Goal: Information Seeking & Learning: Learn about a topic

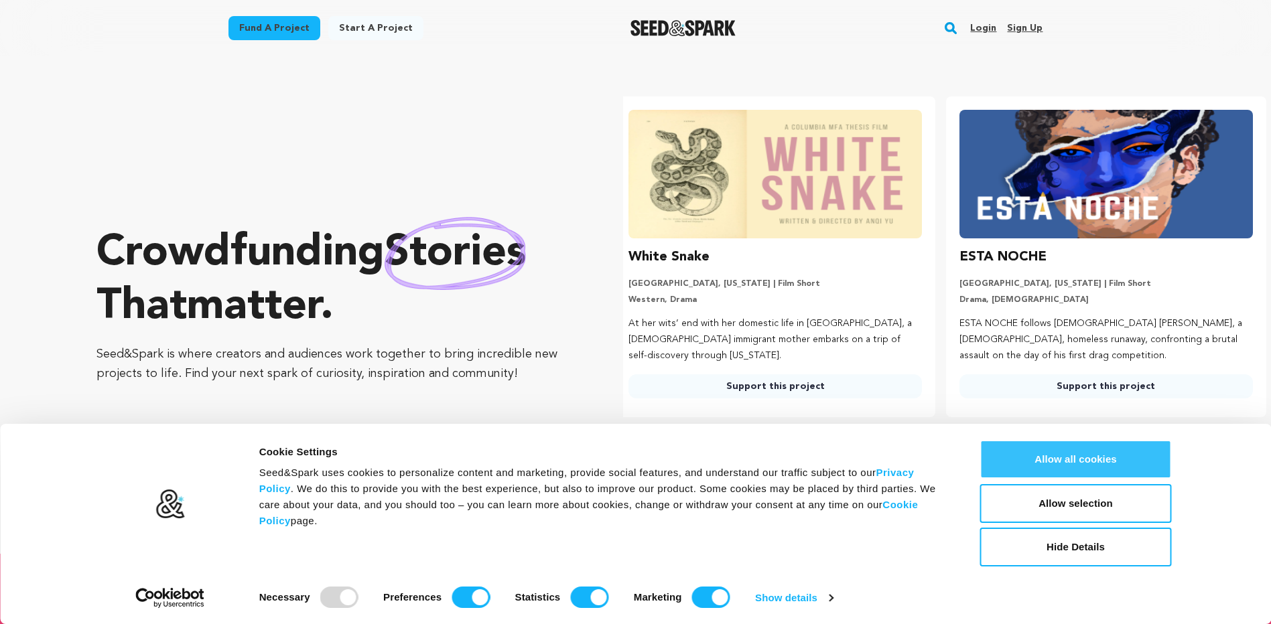
scroll to position [0, 342]
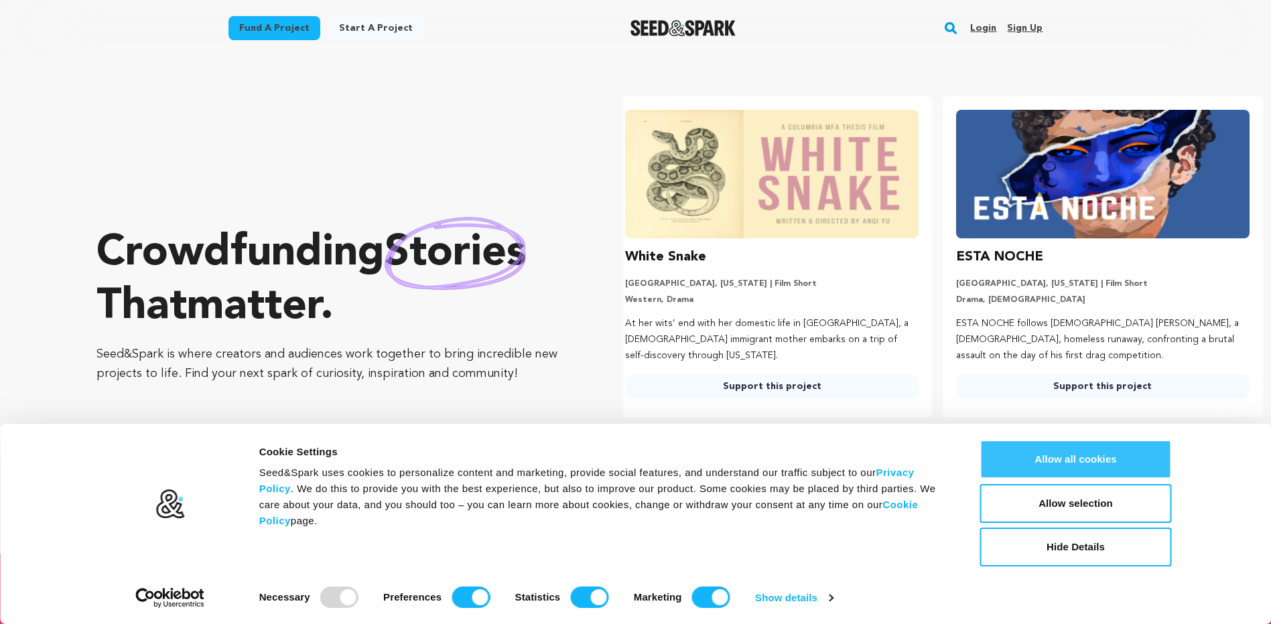
click at [1091, 456] on button "Allow all cookies" at bounding box center [1076, 459] width 192 height 39
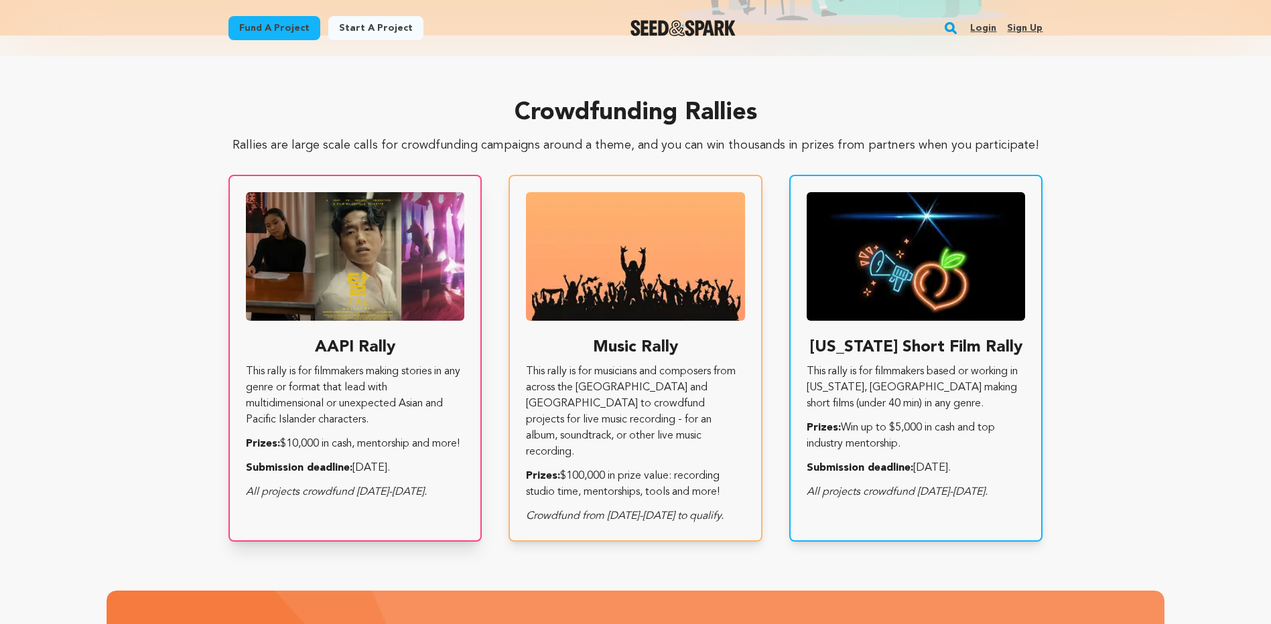
scroll to position [0, 0]
click at [280, 28] on link "Fund a project" at bounding box center [274, 28] width 92 height 24
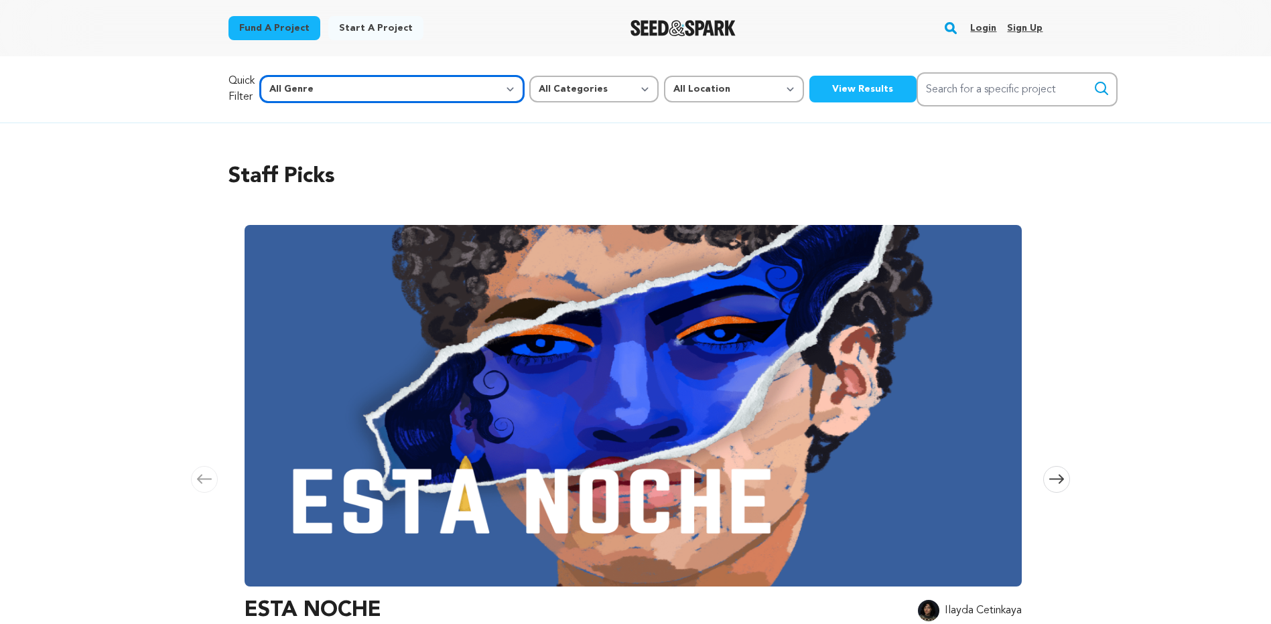
click at [394, 92] on select "All Genre Action Adventure Afrobeat Alternative Ambient Animation Bebop Big Ban…" at bounding box center [392, 89] width 264 height 27
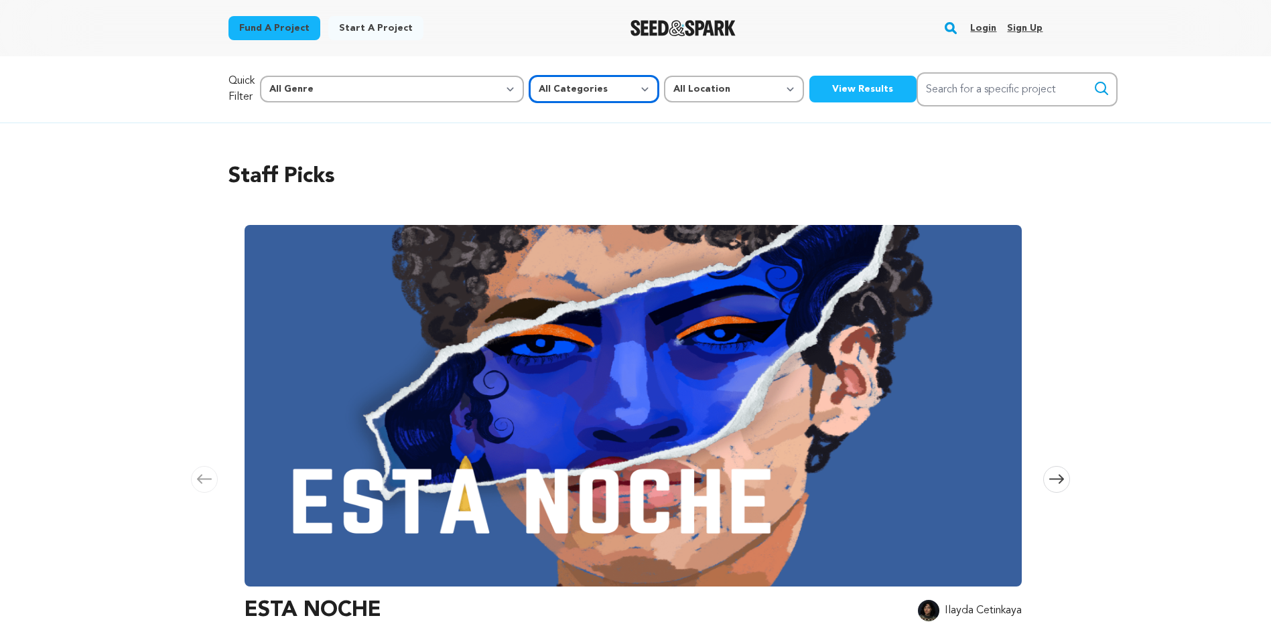
click at [529, 87] on select "All Categories Film Feature Film Short Series Music Video Comics Artist Residen…" at bounding box center [593, 89] width 129 height 27
select select "382"
click at [529, 76] on select "All Categories Film Feature Film Short Series Music Video Comics Artist Residen…" at bounding box center [593, 89] width 129 height 27
click at [664, 96] on select "All Location Everywhere United States Canada" at bounding box center [734, 89] width 140 height 27
select select "2661"
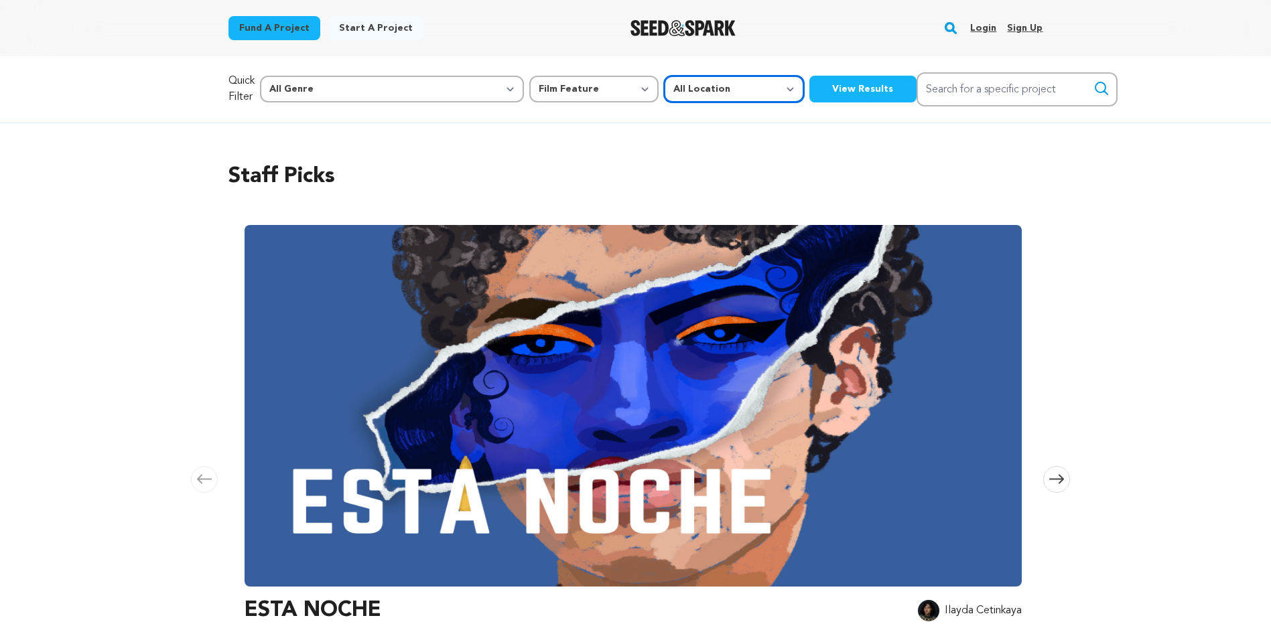
click at [664, 76] on select "All Location Everywhere United States Canada" at bounding box center [734, 89] width 140 height 27
click at [809, 92] on button "View Results" at bounding box center [862, 89] width 107 height 27
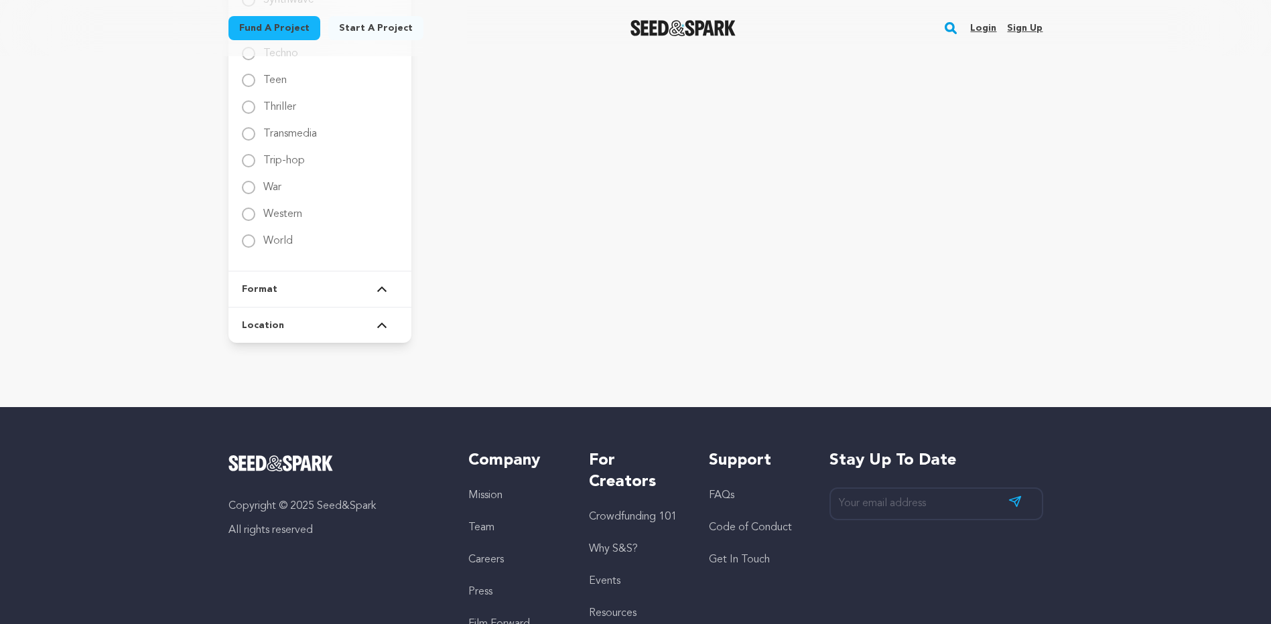
scroll to position [2144, 0]
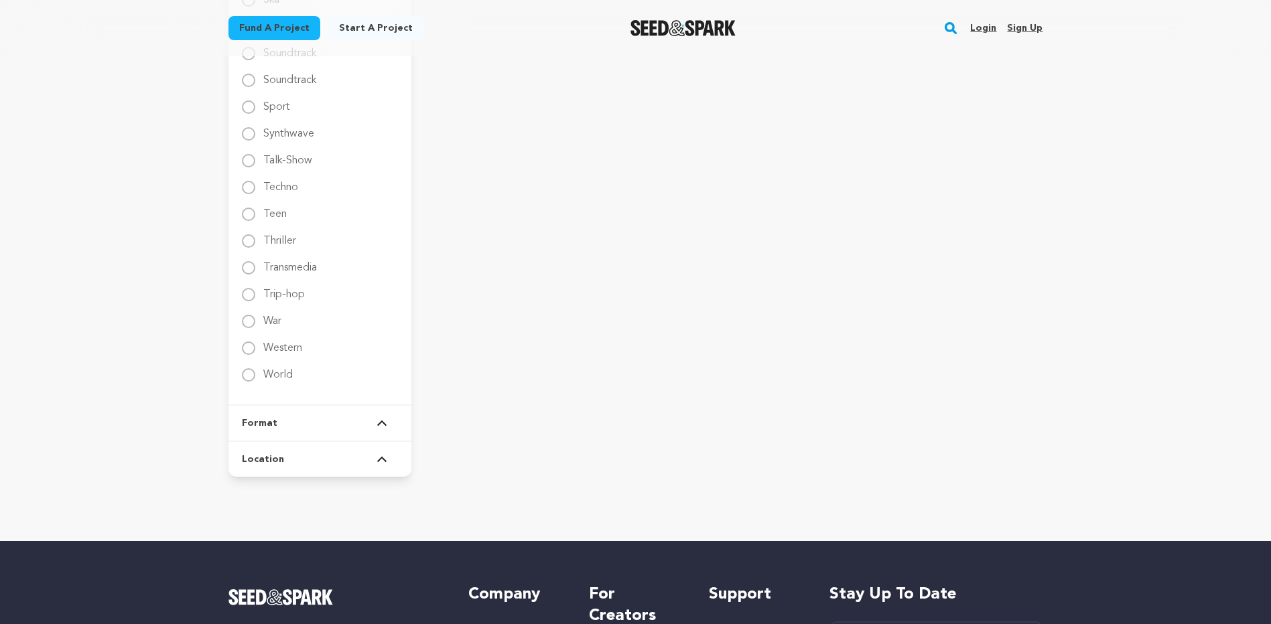
click at [378, 462] on img at bounding box center [382, 459] width 11 height 7
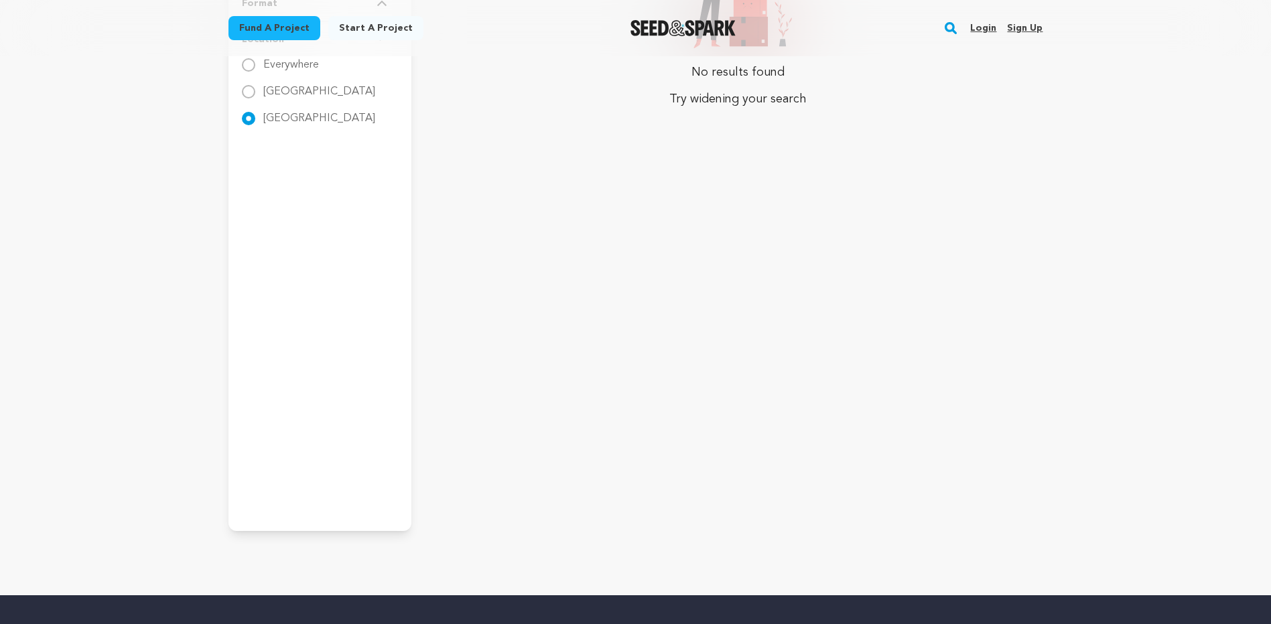
scroll to position [132, 0]
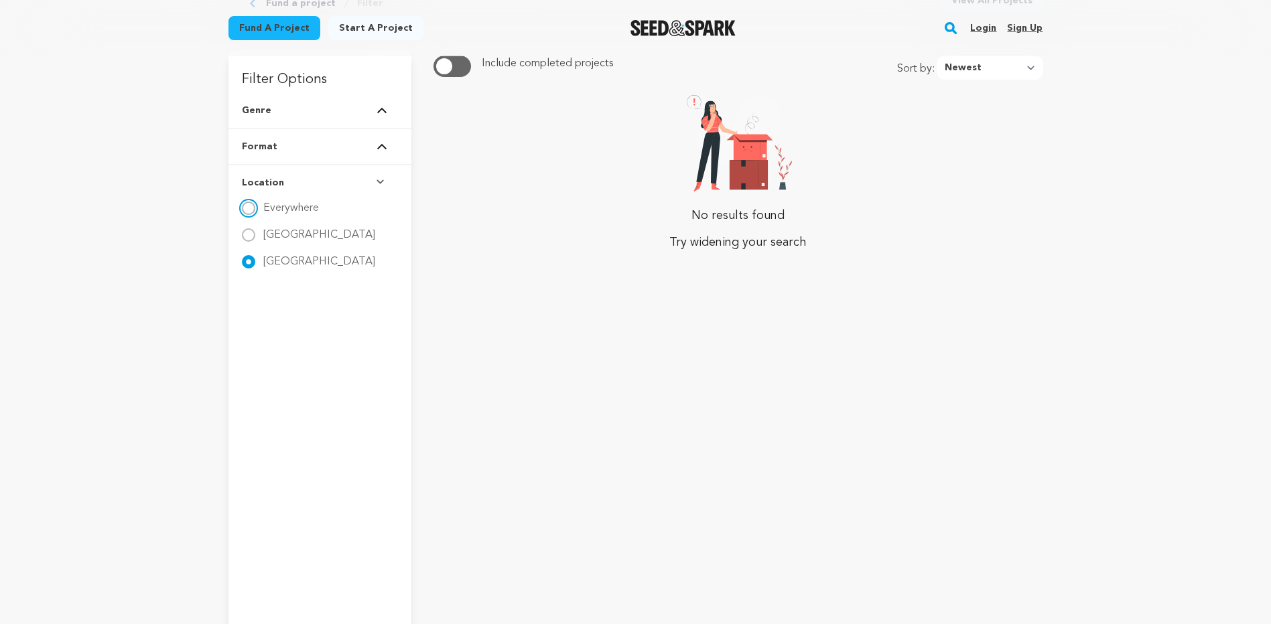
click at [248, 209] on input "Everywhere" at bounding box center [248, 208] width 13 height 13
radio input "true"
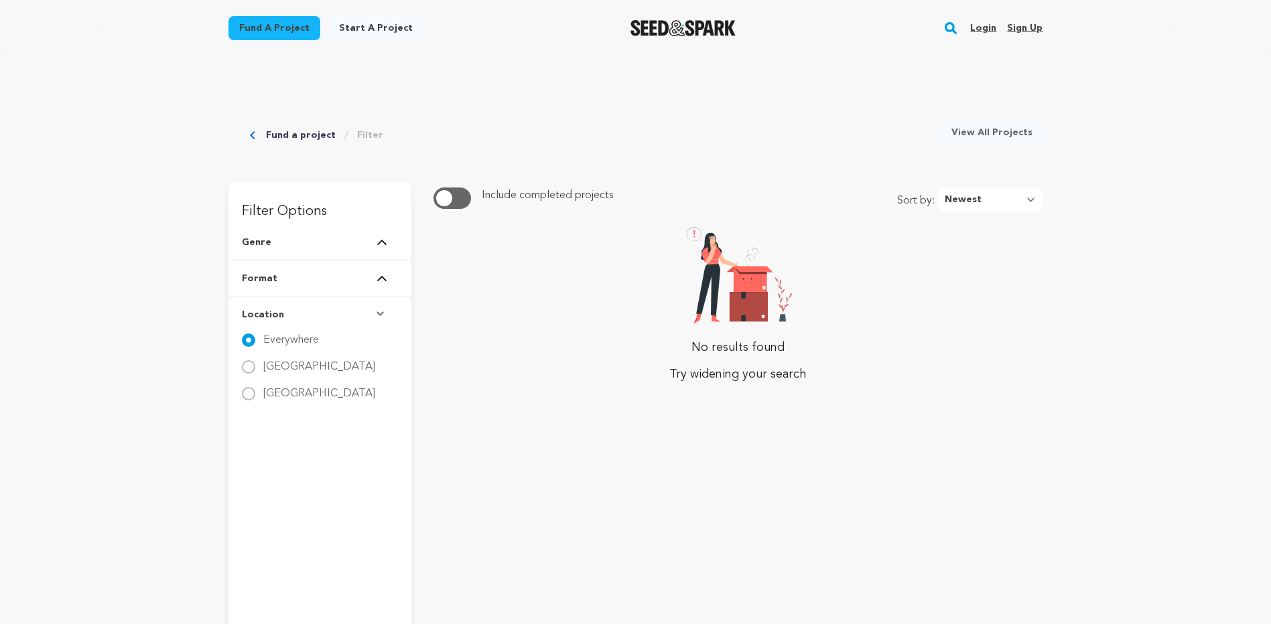
click at [541, 291] on div "No results found Try widening your search" at bounding box center [739, 305] width 610 height 166
click at [381, 278] on img at bounding box center [382, 278] width 11 height 7
click at [245, 305] on input "All formats" at bounding box center [248, 303] width 13 height 13
radio input "true"
click at [245, 305] on input "All formats" at bounding box center [248, 303] width 13 height 13
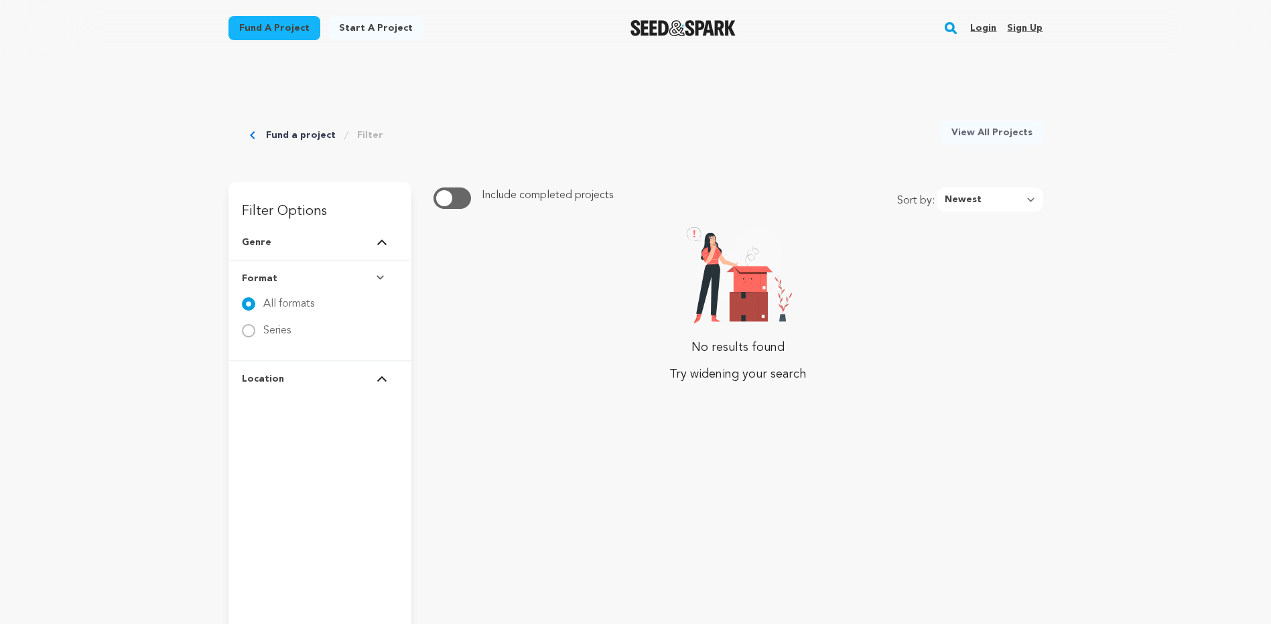
click at [385, 243] on img at bounding box center [382, 242] width 11 height 7
click at [280, 136] on link "Fund a project" at bounding box center [301, 135] width 70 height 13
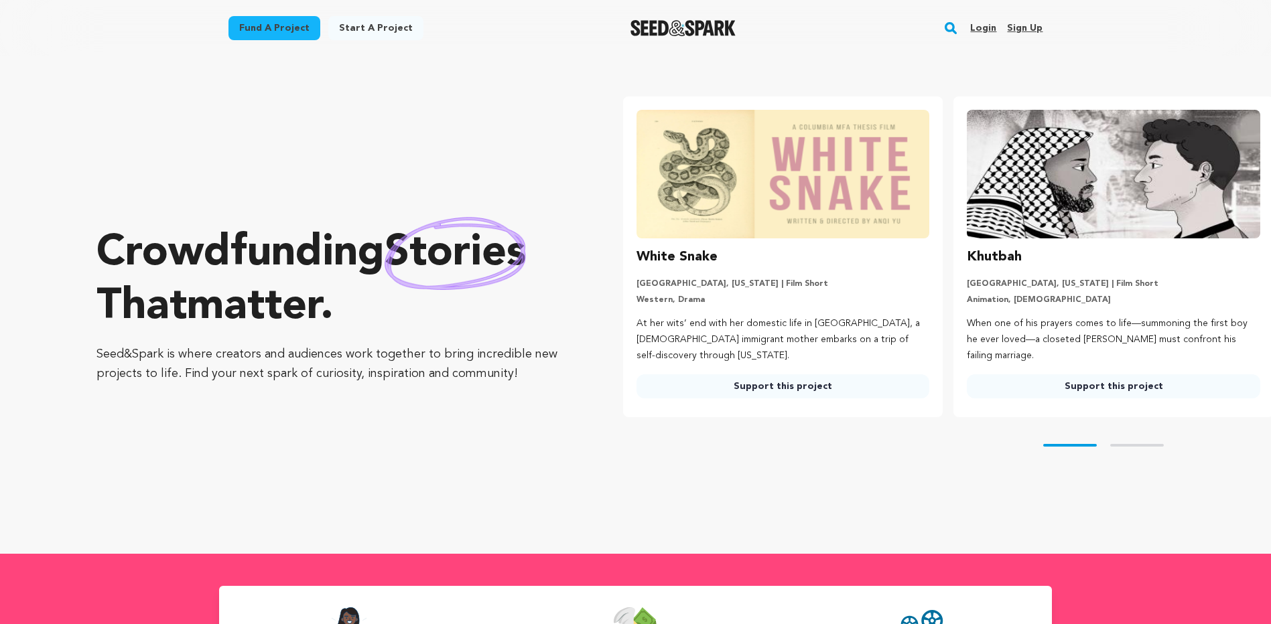
click at [263, 30] on link "Fund a project" at bounding box center [274, 28] width 92 height 24
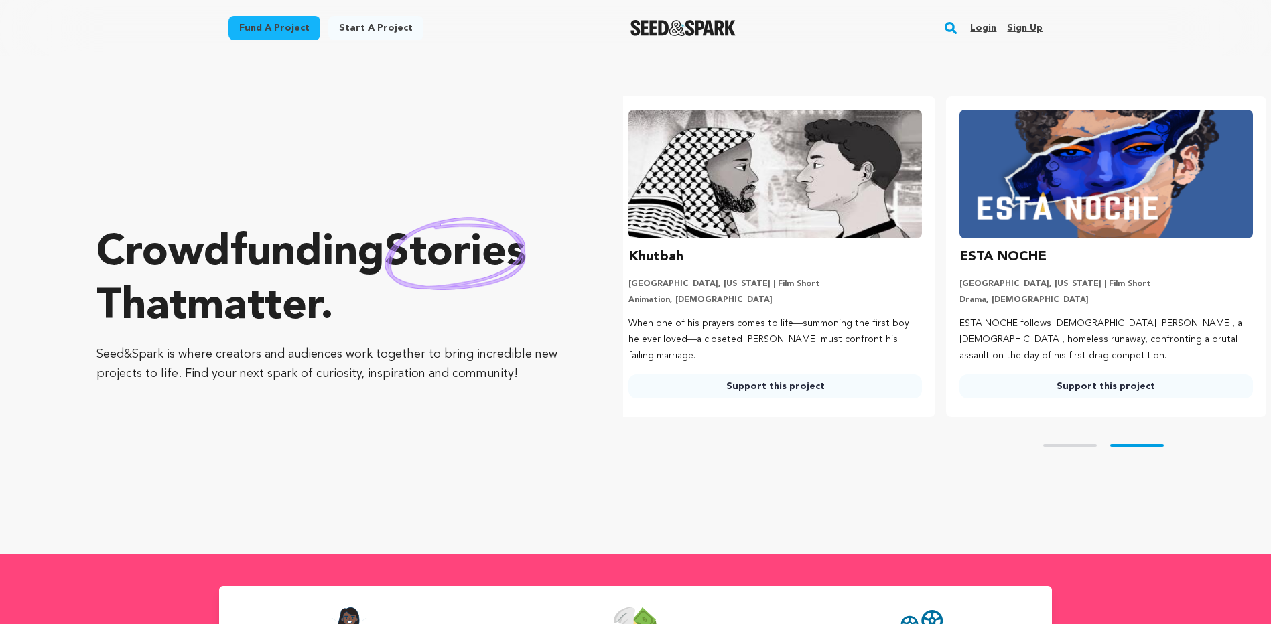
scroll to position [0, 342]
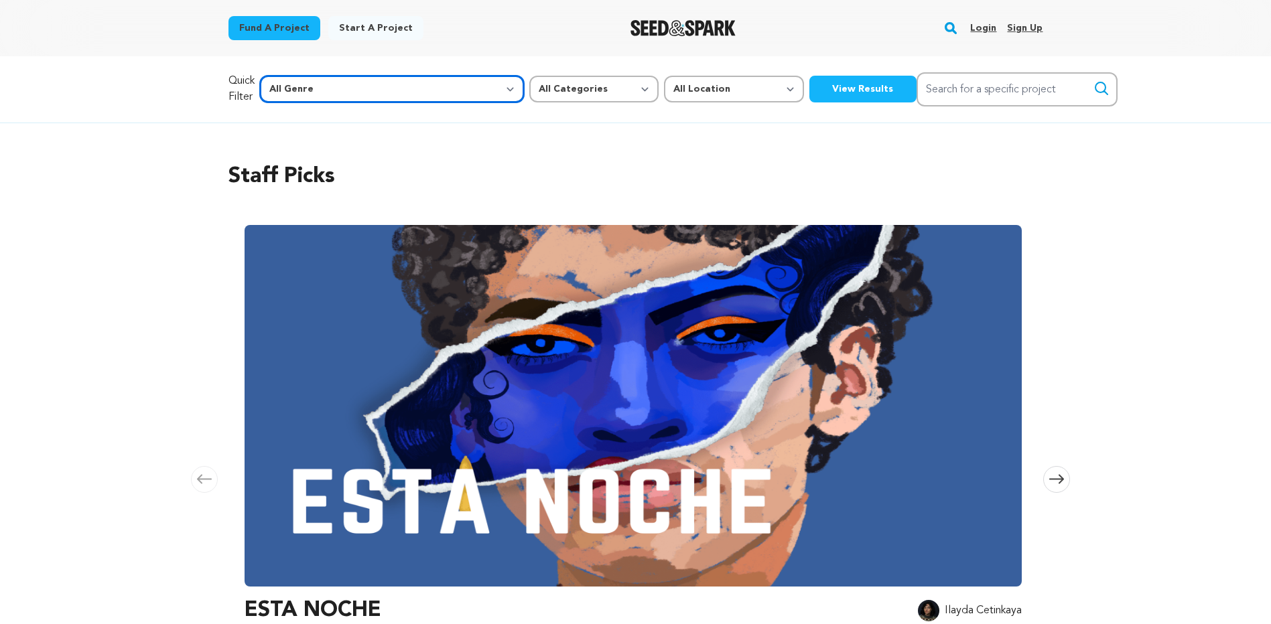
click at [361, 93] on select "All Genre Action Adventure Afrobeat Alternative Ambient Animation Bebop Big Ban…" at bounding box center [392, 89] width 264 height 27
click at [809, 84] on button "View Results" at bounding box center [862, 89] width 107 height 27
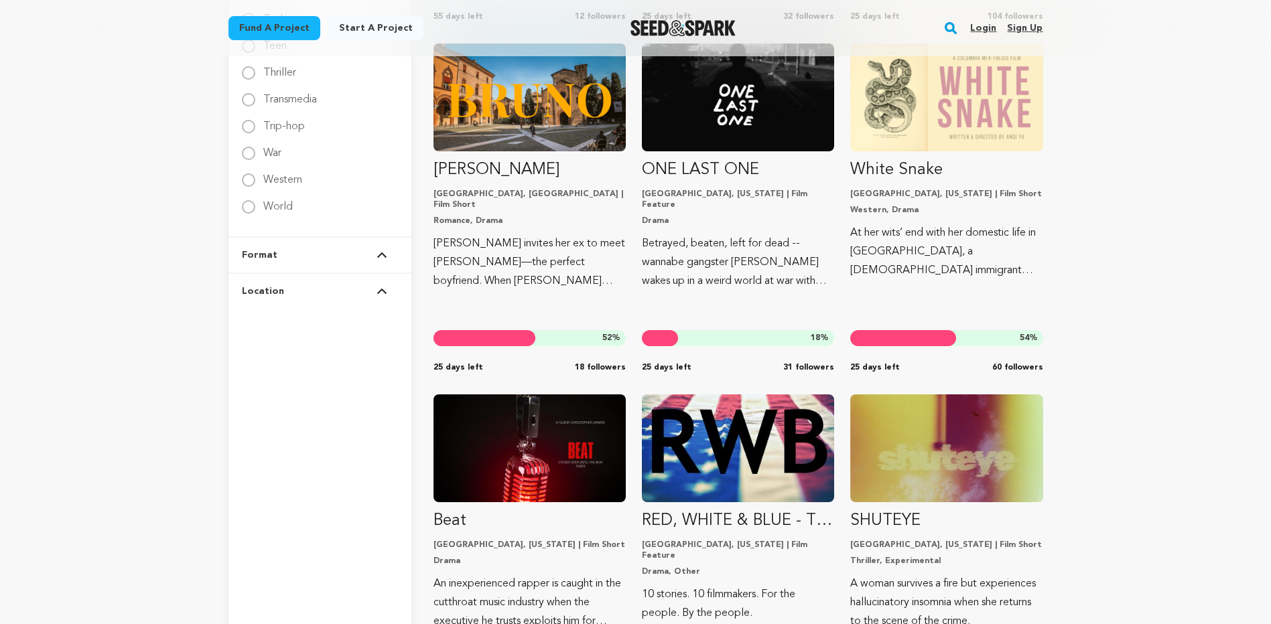
scroll to position [2412, 0]
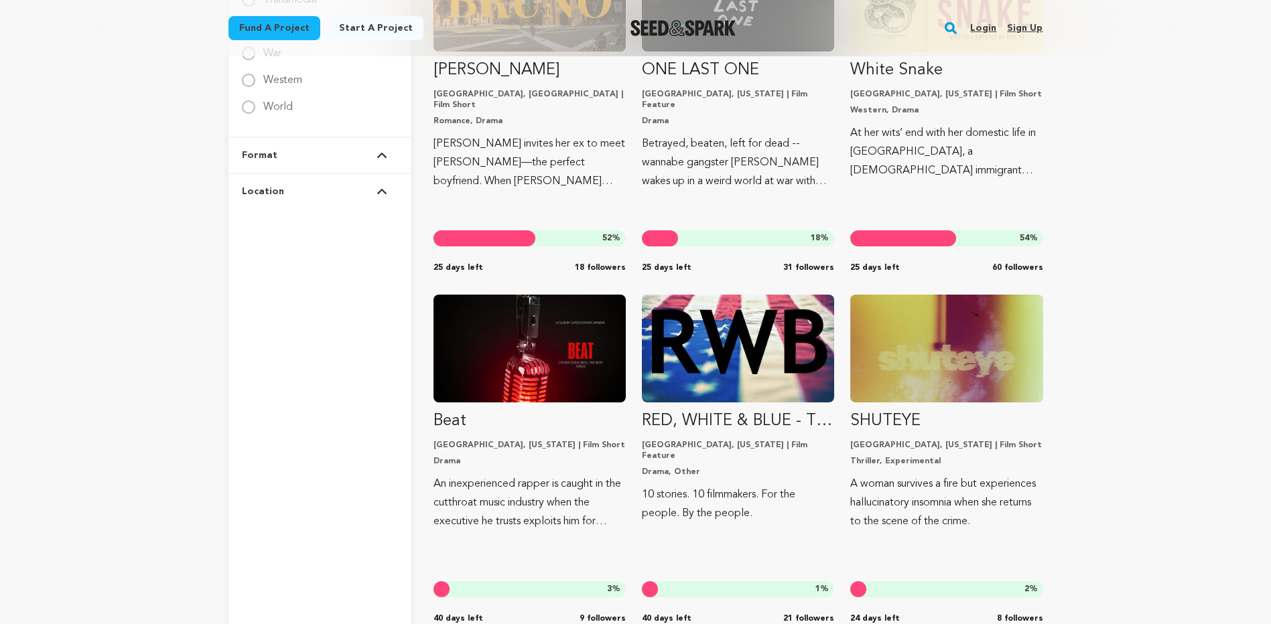
click at [304, 191] on button "Location" at bounding box center [320, 191] width 156 height 35
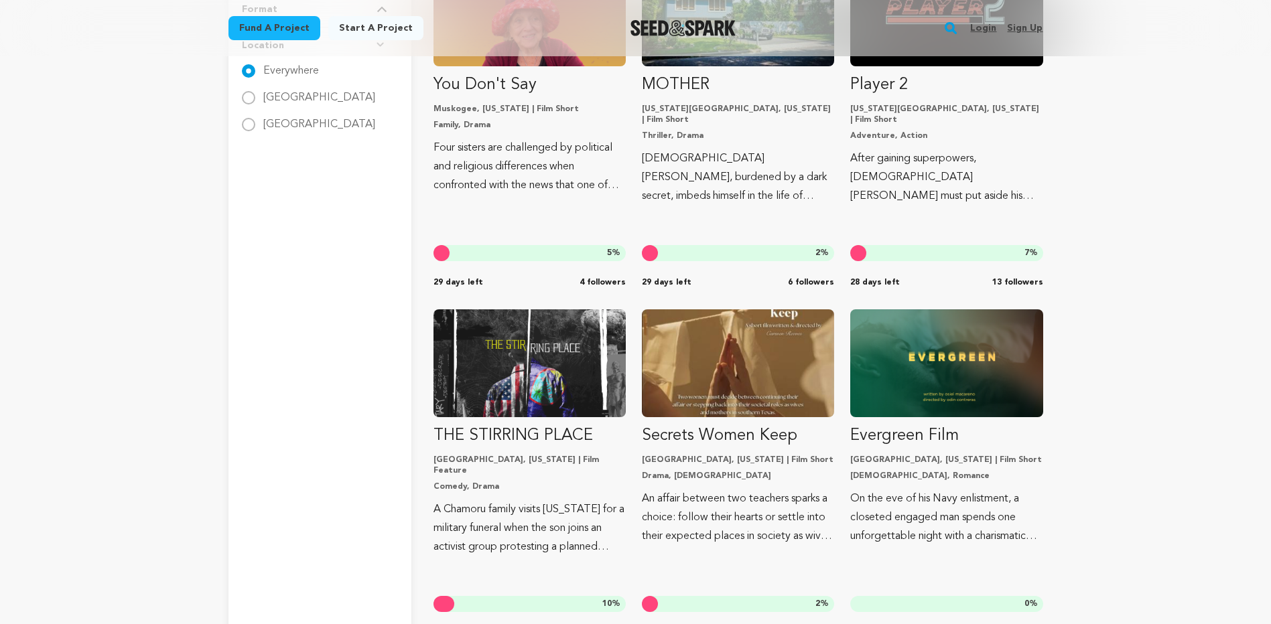
scroll to position [67, 0]
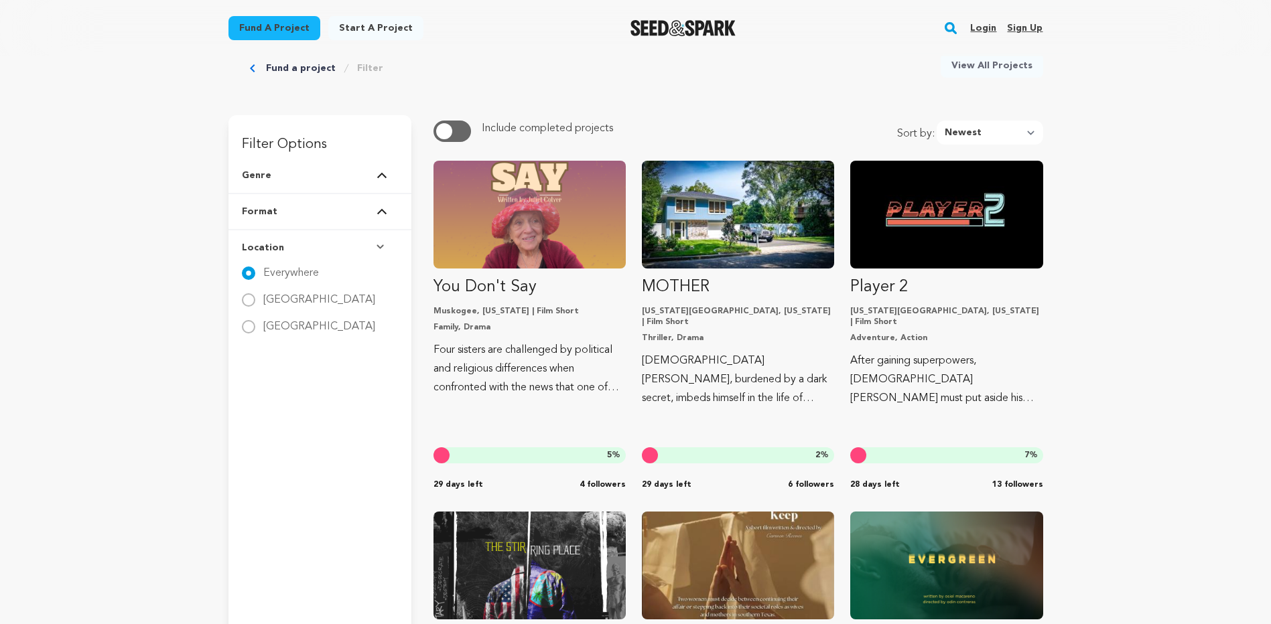
click at [281, 323] on label "[GEOGRAPHIC_DATA]" at bounding box center [319, 321] width 112 height 21
click at [255, 323] on input "[GEOGRAPHIC_DATA]" at bounding box center [248, 326] width 13 height 13
radio input "true"
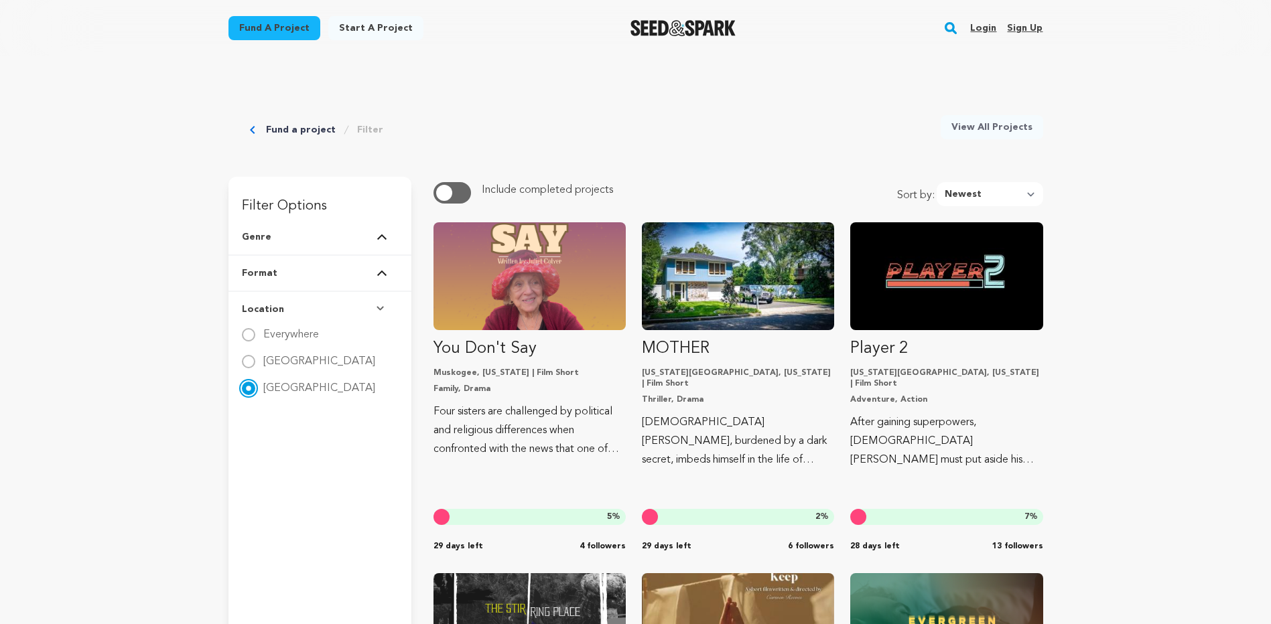
scroll to position [0, 0]
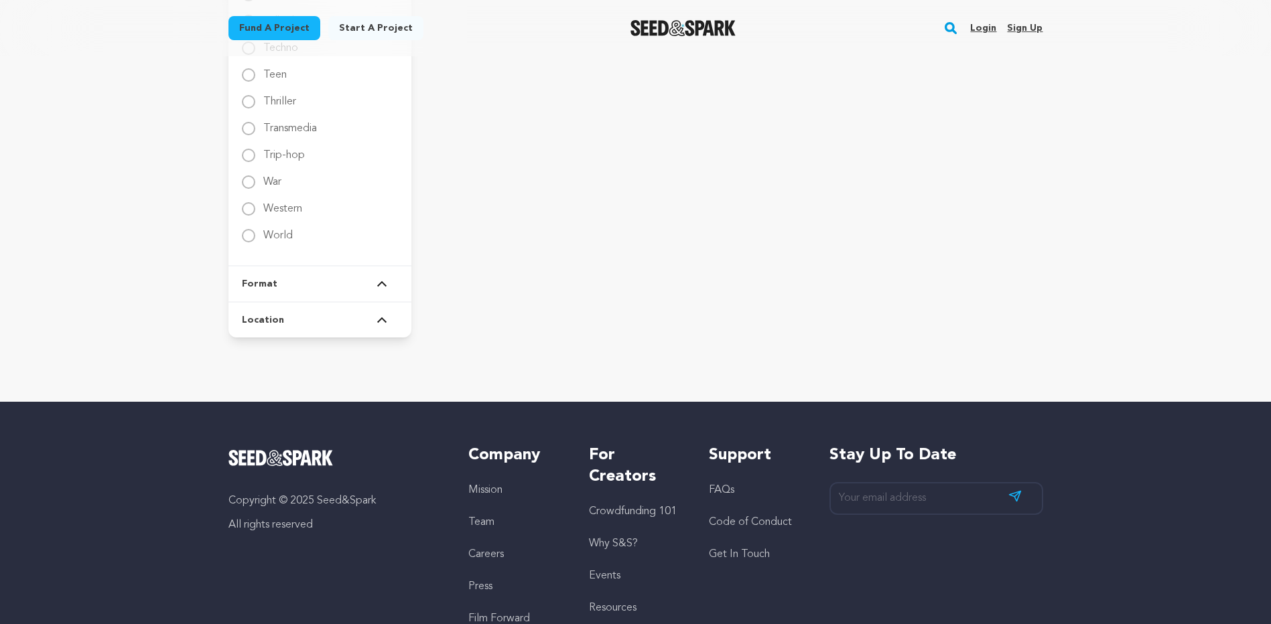
scroll to position [2416, 0]
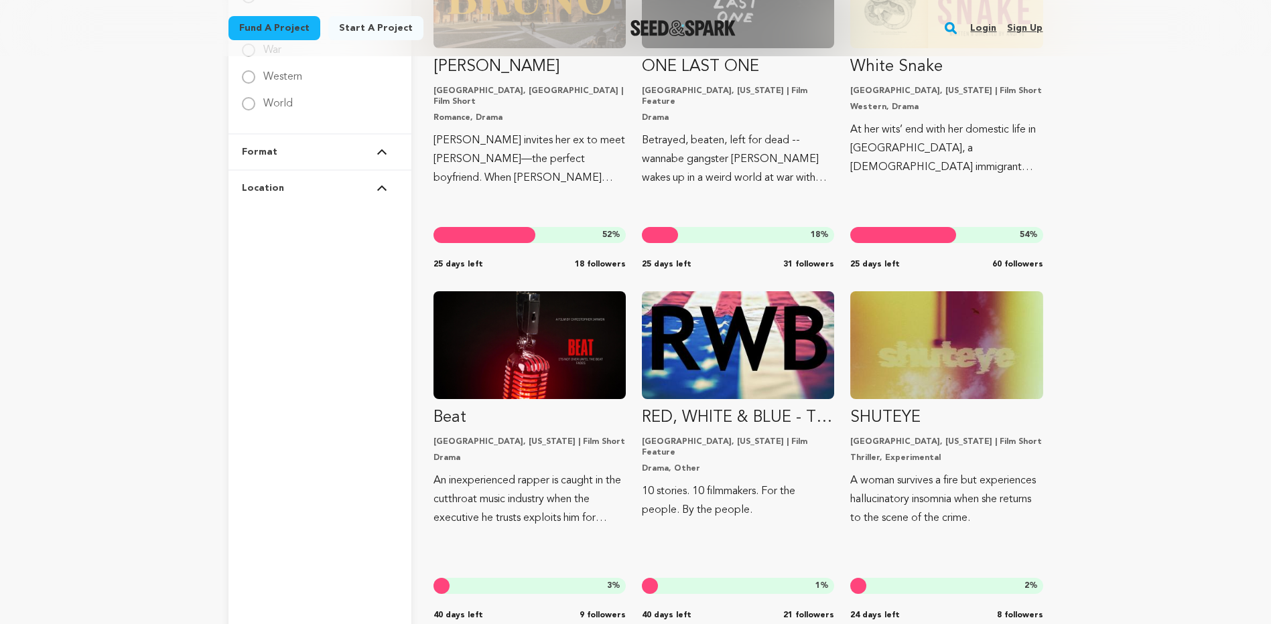
click at [302, 196] on button "Location" at bounding box center [320, 188] width 156 height 35
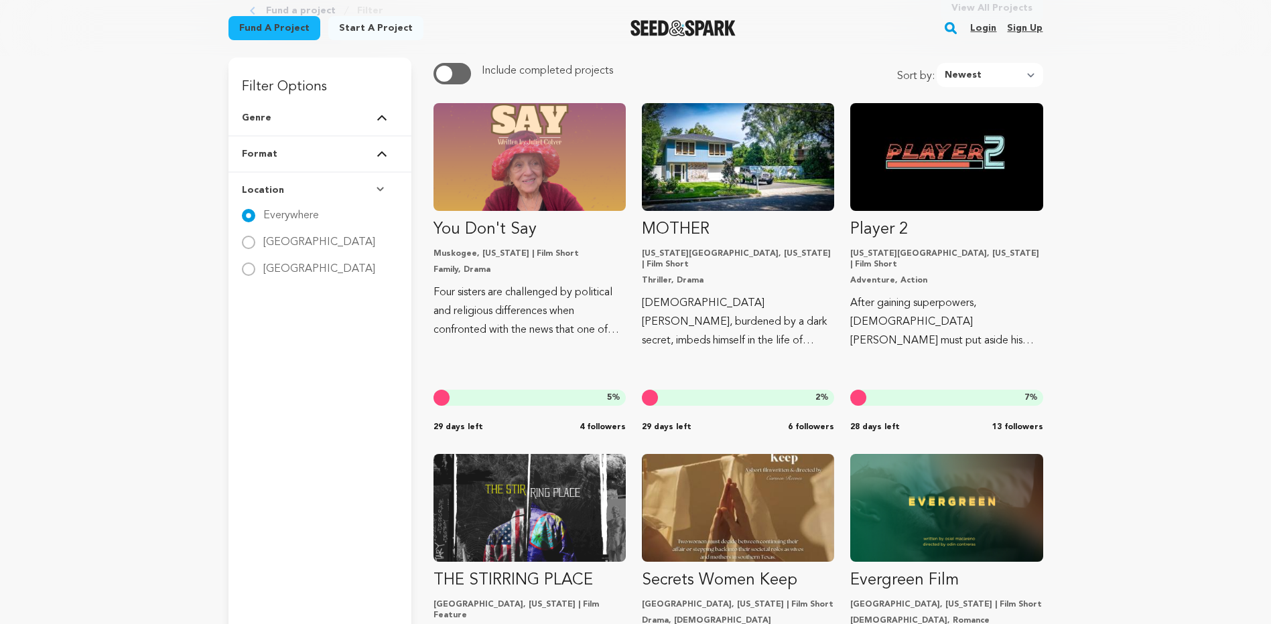
scroll to position [0, 0]
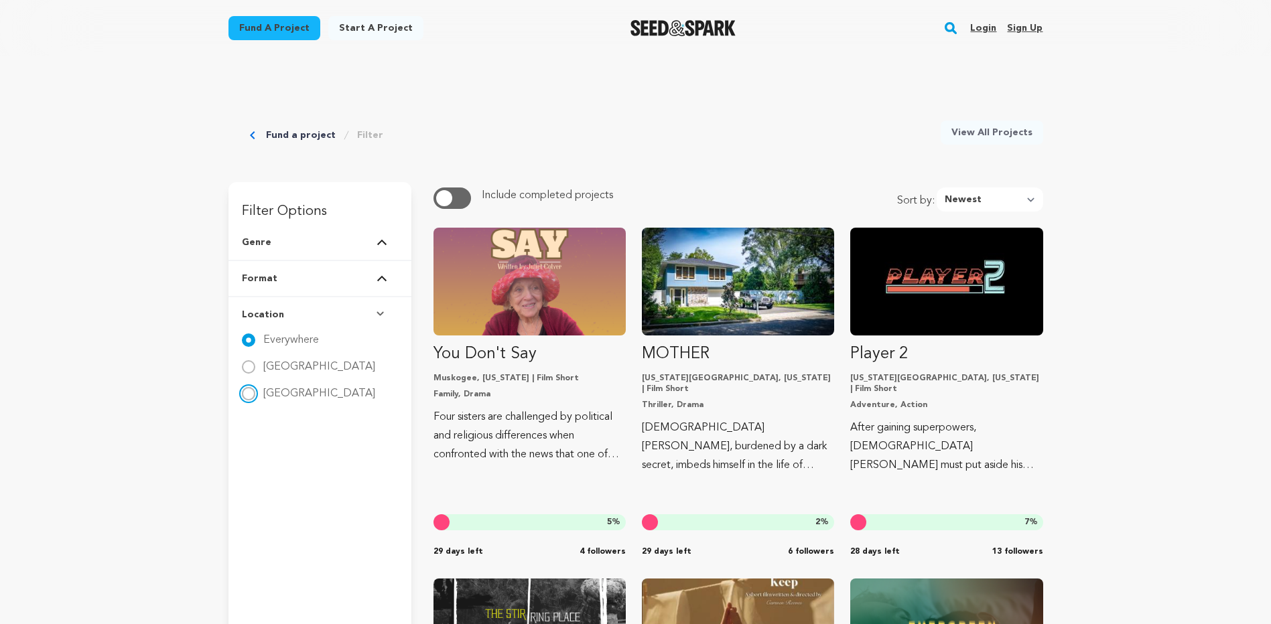
click at [254, 397] on input "[GEOGRAPHIC_DATA]" at bounding box center [248, 393] width 13 height 13
radio input "true"
click at [1002, 133] on link "View All Projects" at bounding box center [992, 133] width 103 height 24
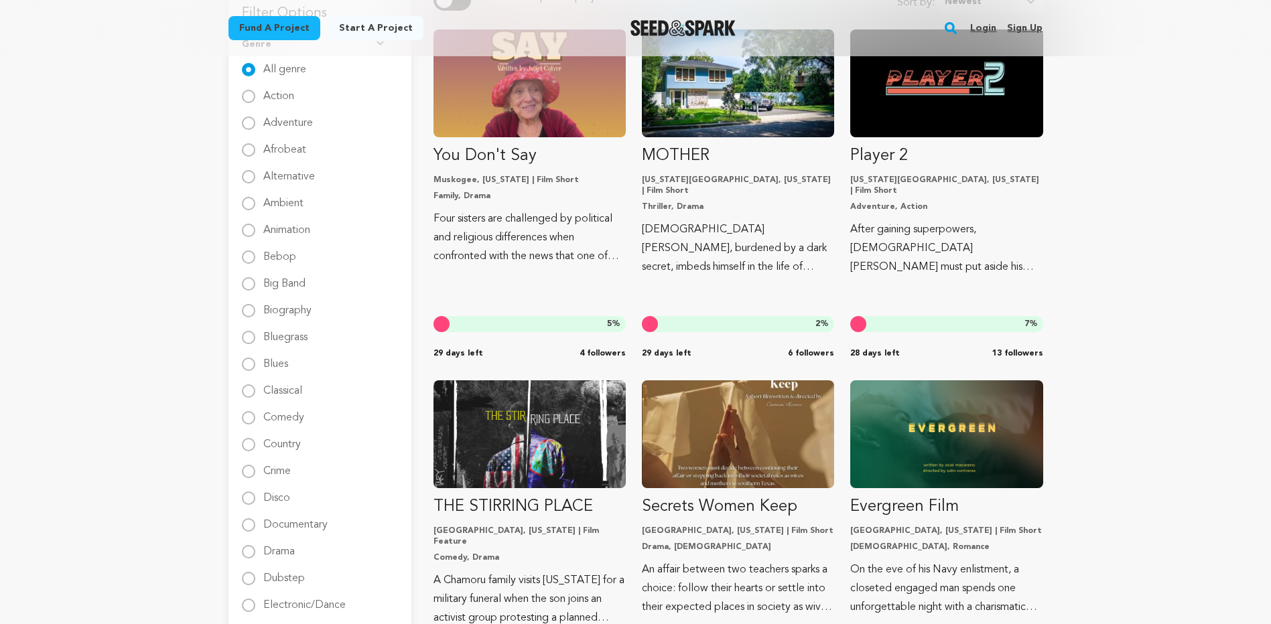
scroll to position [201, 0]
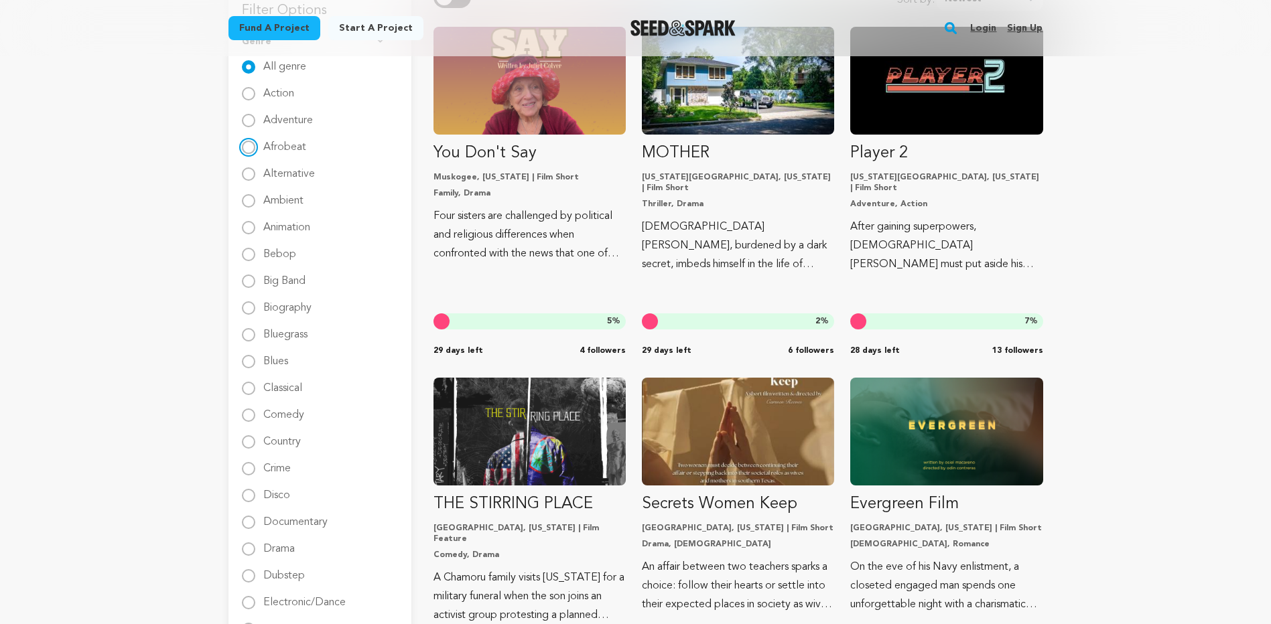
click at [251, 149] on input "Afrobeat" at bounding box center [248, 147] width 13 height 13
radio input "true"
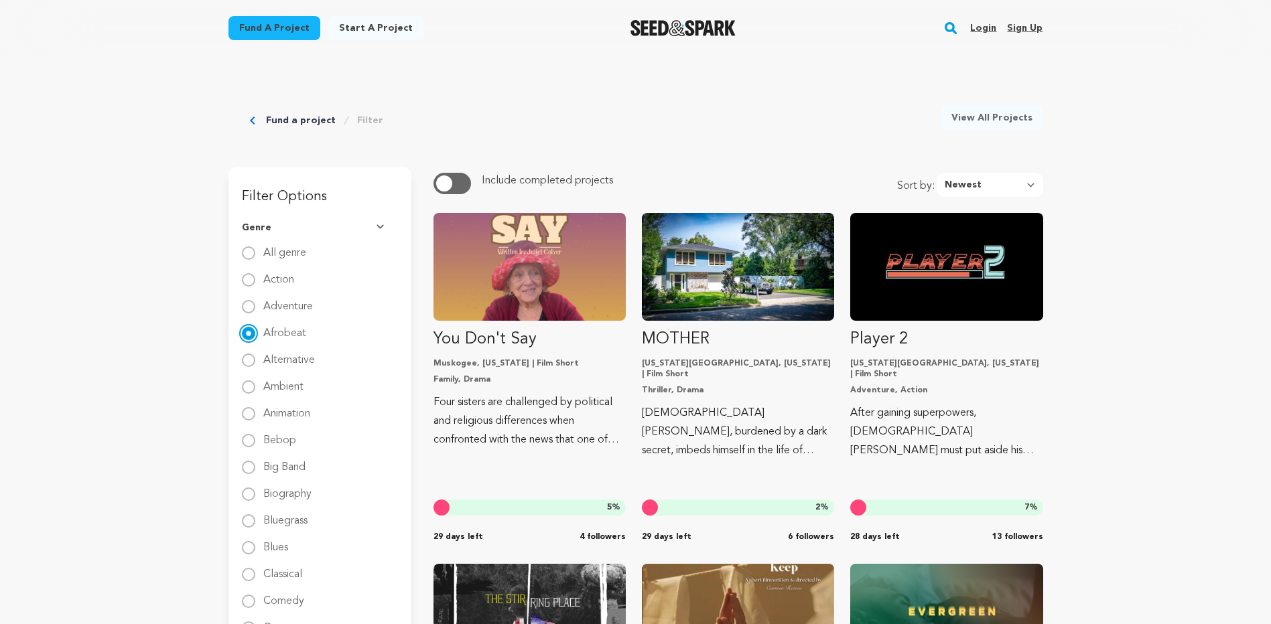
scroll to position [0, 0]
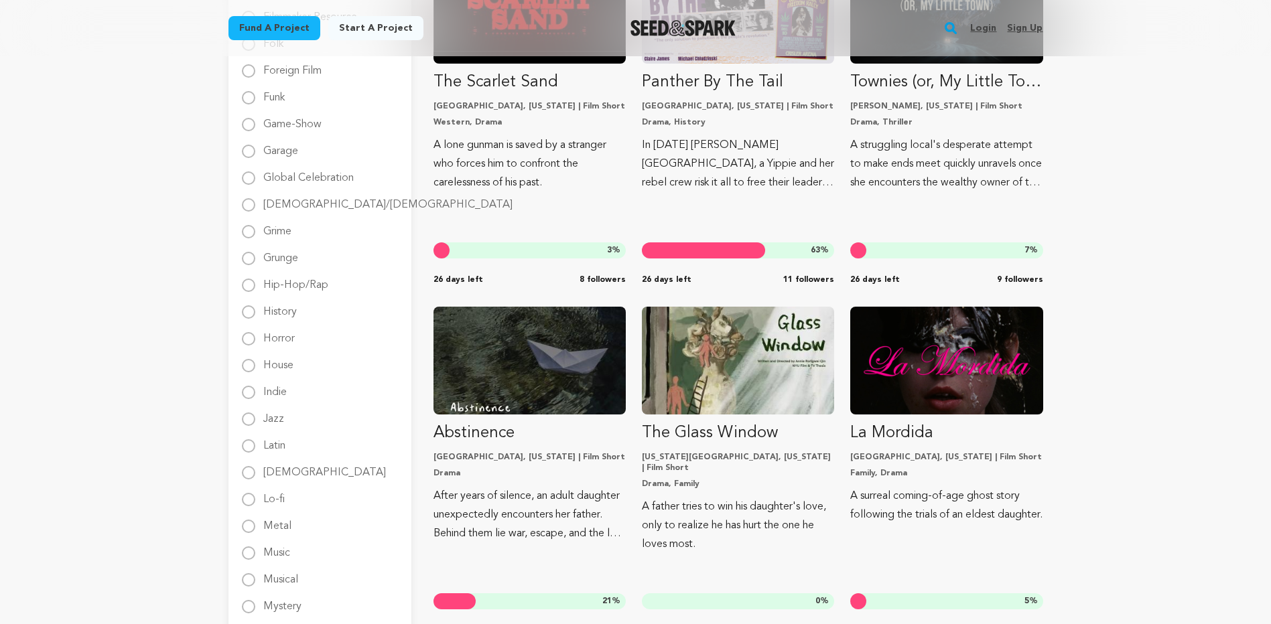
scroll to position [1493, 0]
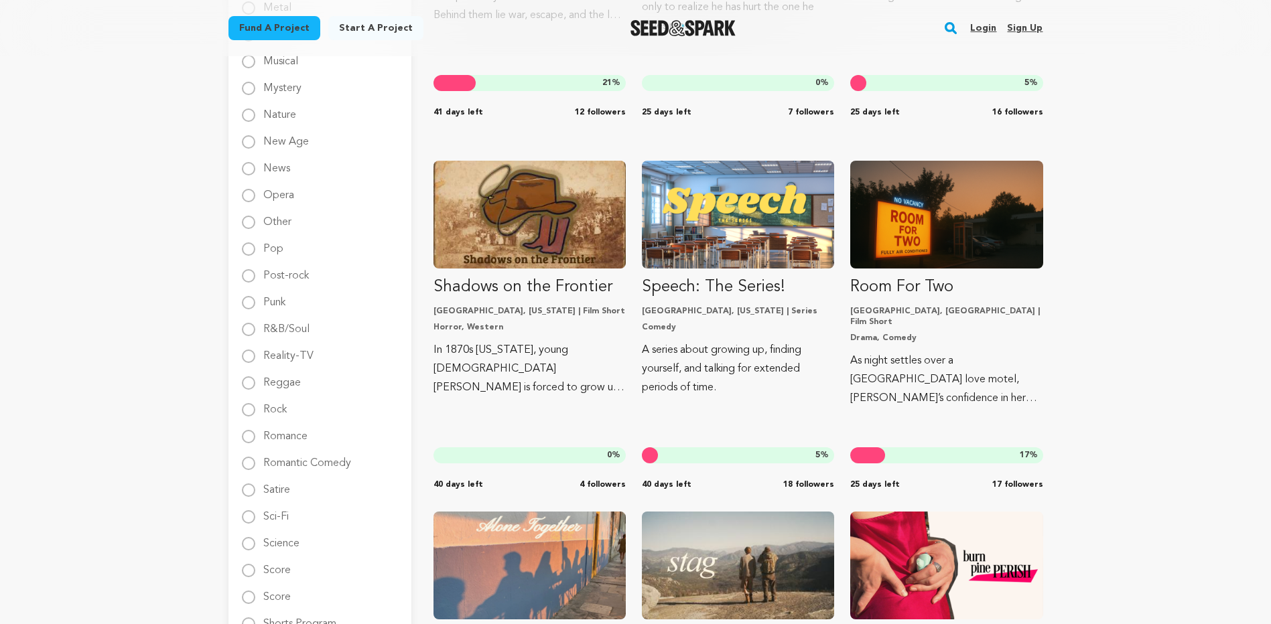
drag, startPoint x: 917, startPoint y: 287, endPoint x: 1173, endPoint y: 293, distance: 256.0
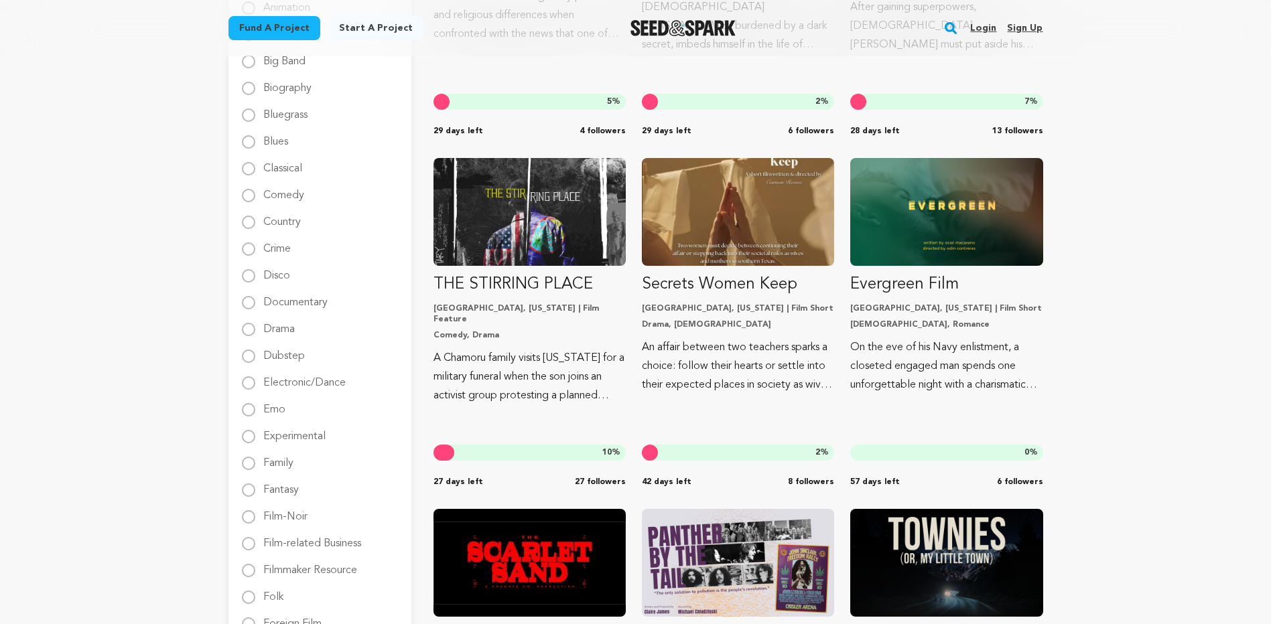
scroll to position [153, 0]
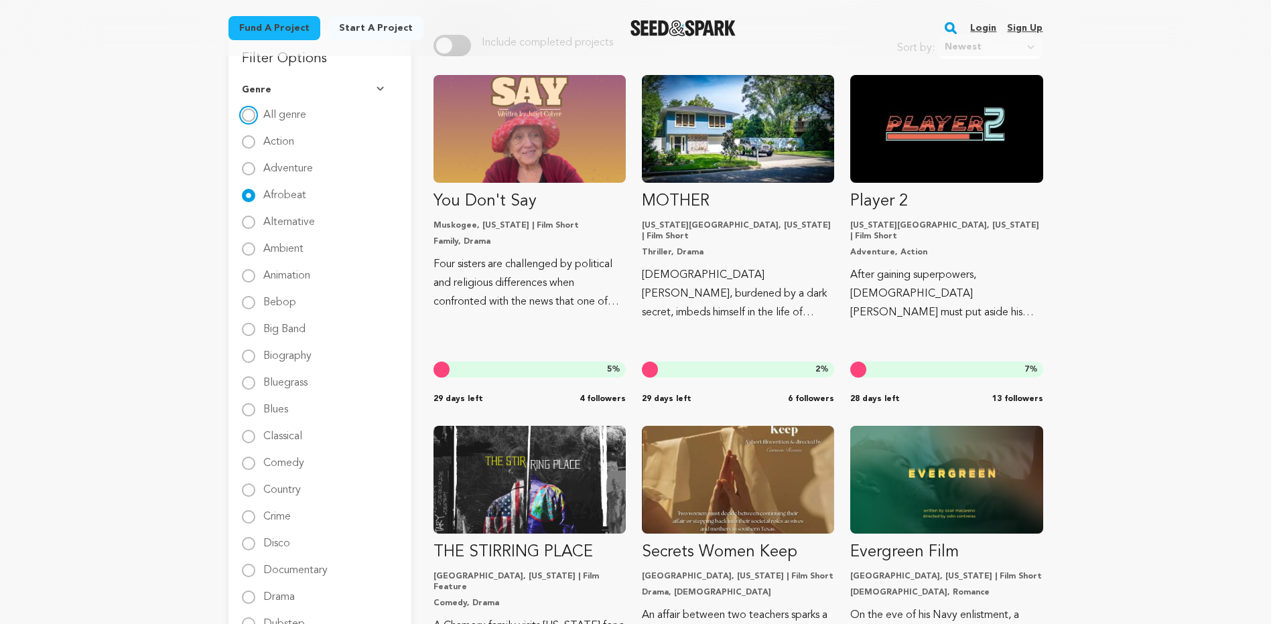
click at [251, 115] on input "All genre" at bounding box center [248, 115] width 13 height 13
radio input "true"
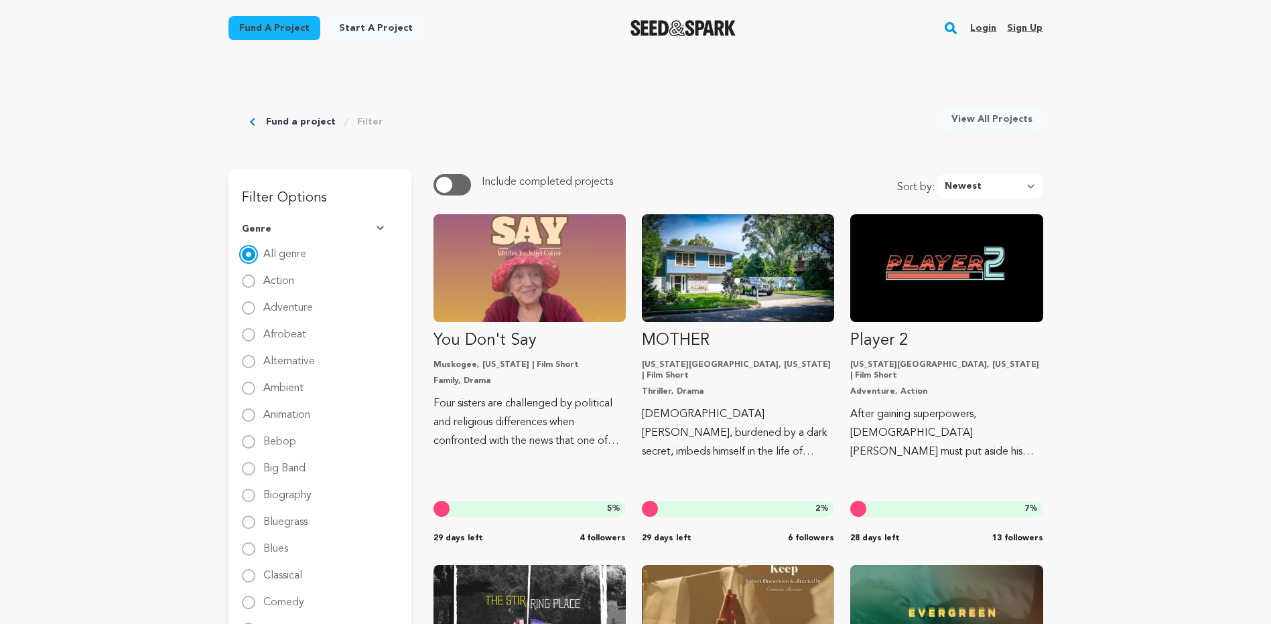
scroll to position [0, 0]
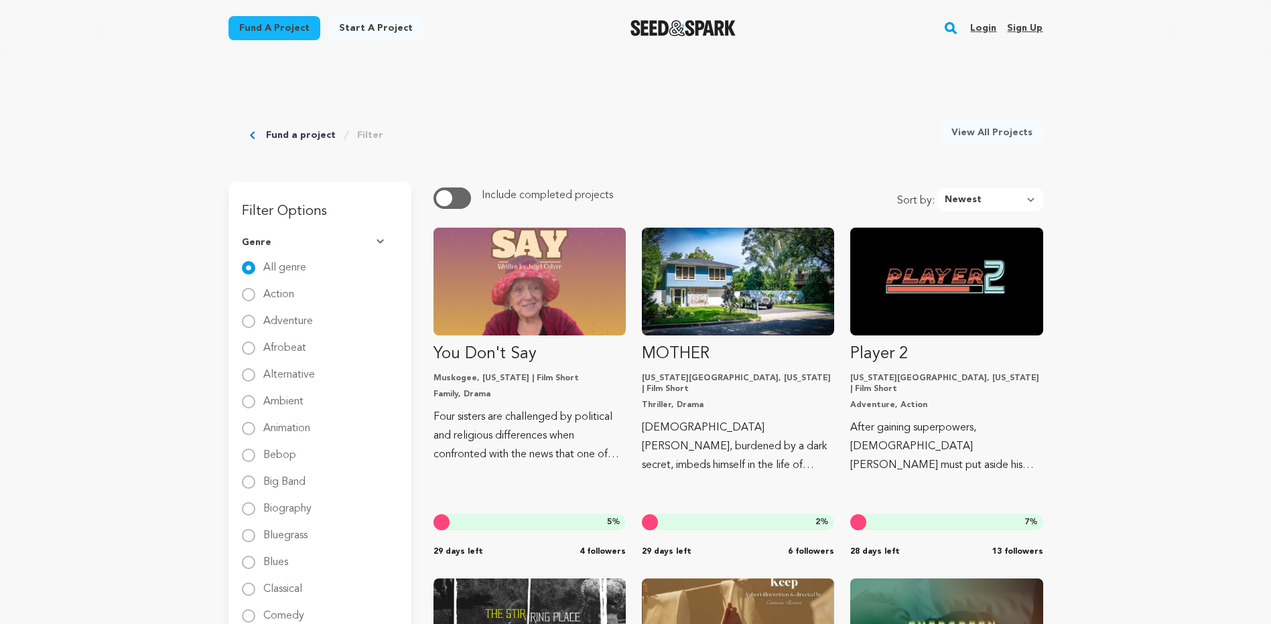
click at [289, 132] on link "Fund a project" at bounding box center [301, 135] width 70 height 13
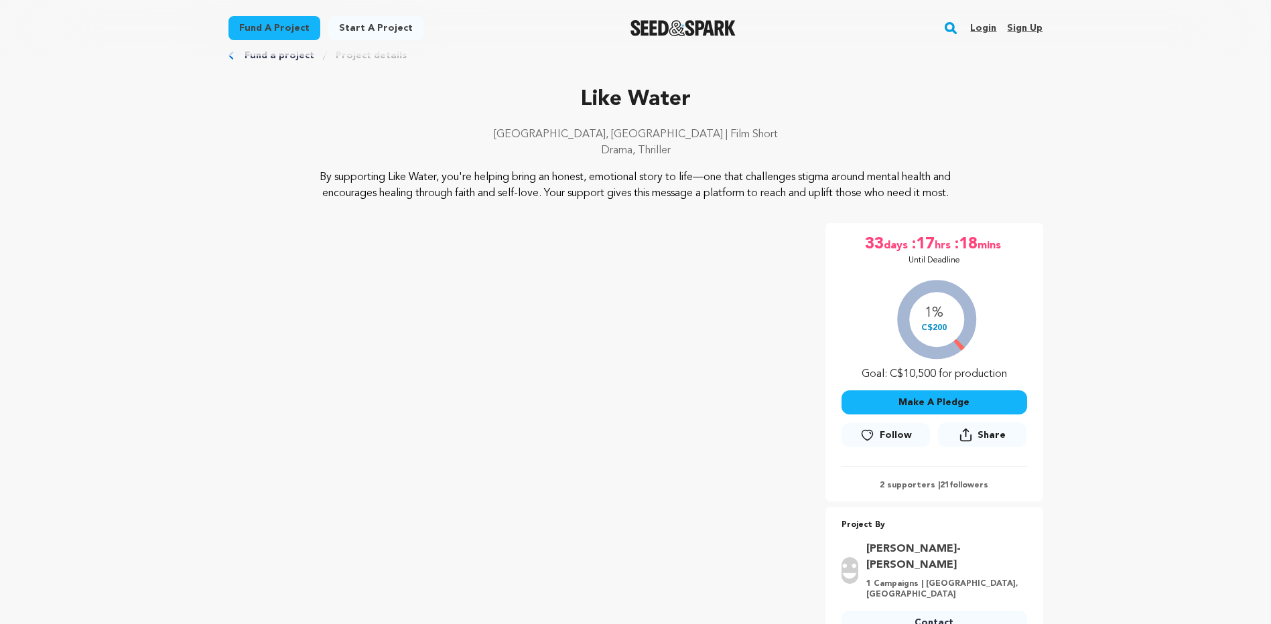
scroll to position [67, 0]
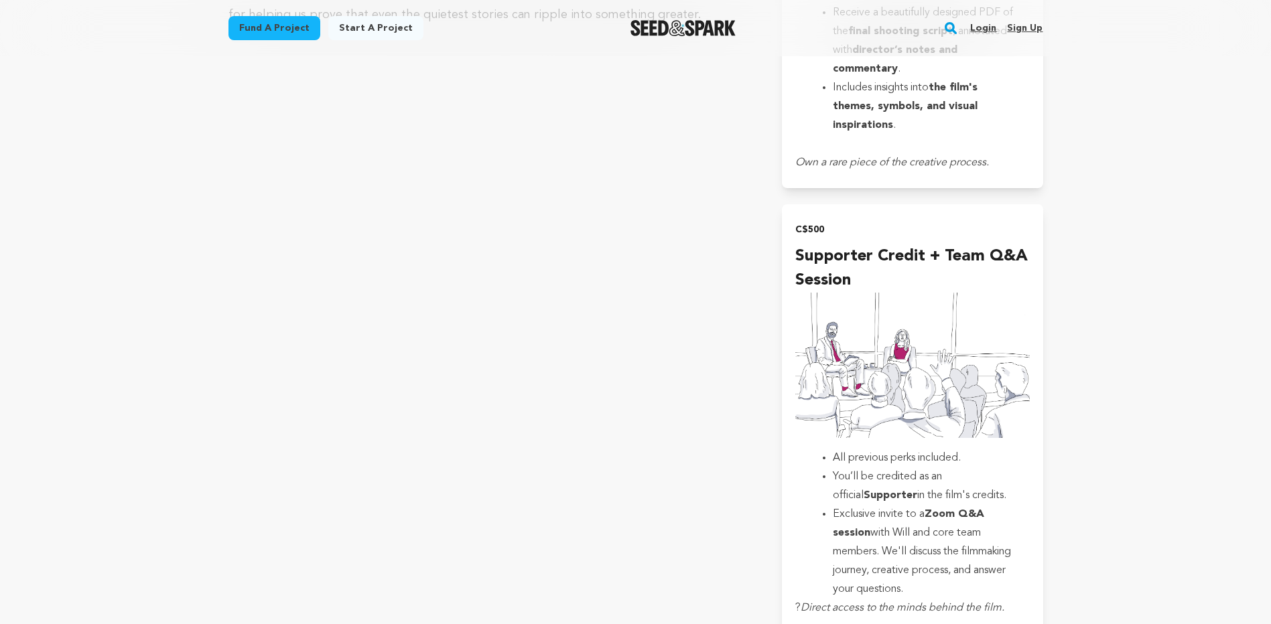
scroll to position [2479, 0]
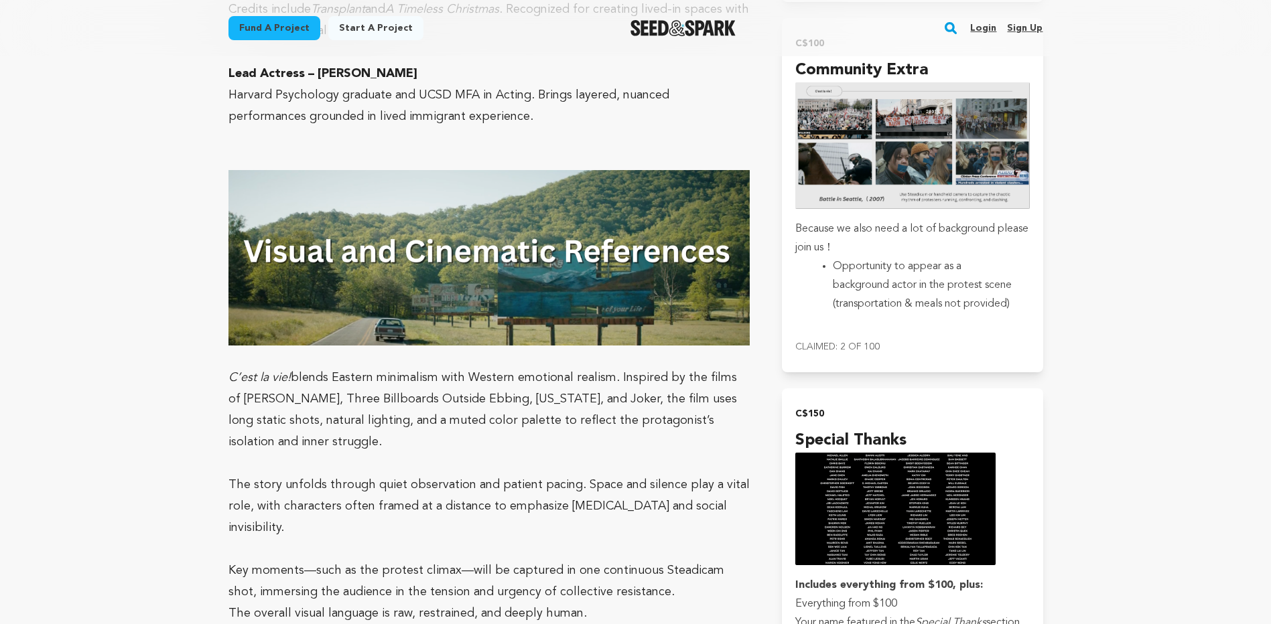
scroll to position [2747, 0]
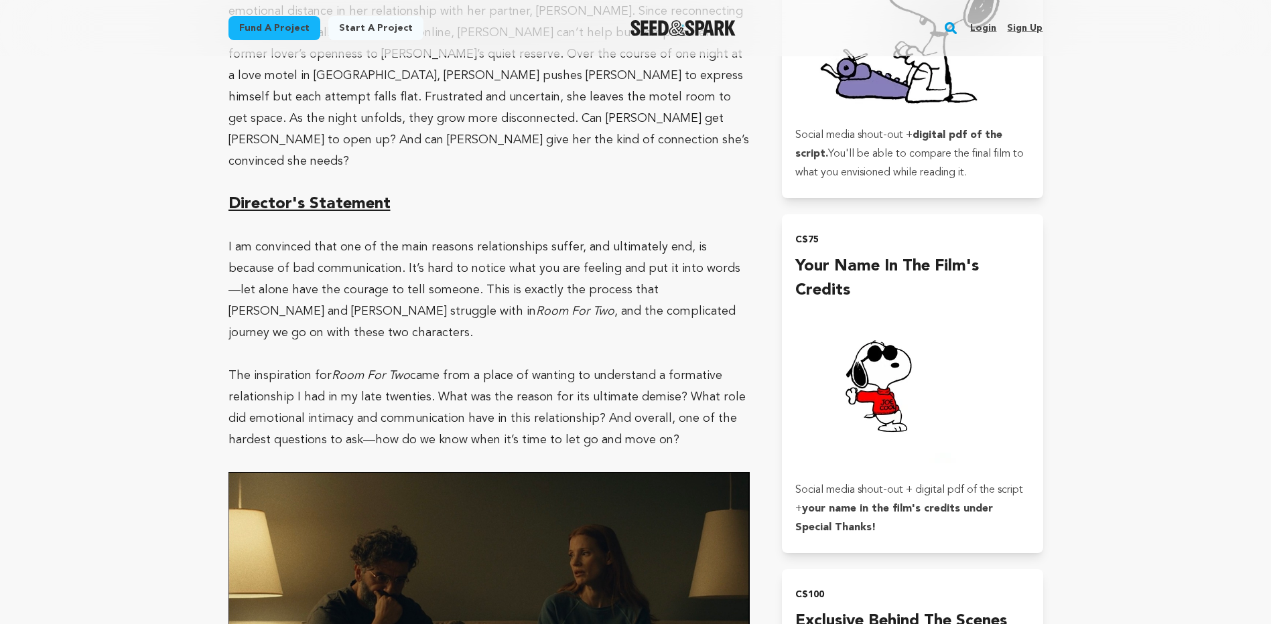
scroll to position [1541, 0]
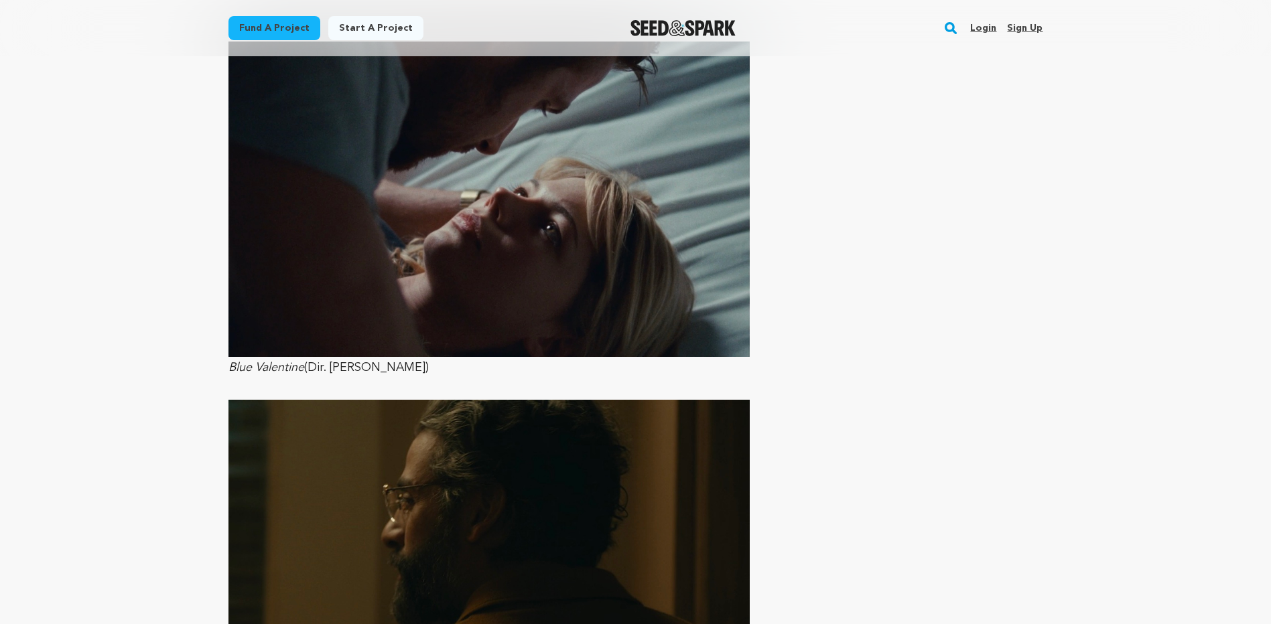
drag, startPoint x: 1262, startPoint y: 519, endPoint x: 1254, endPoint y: 492, distance: 27.8
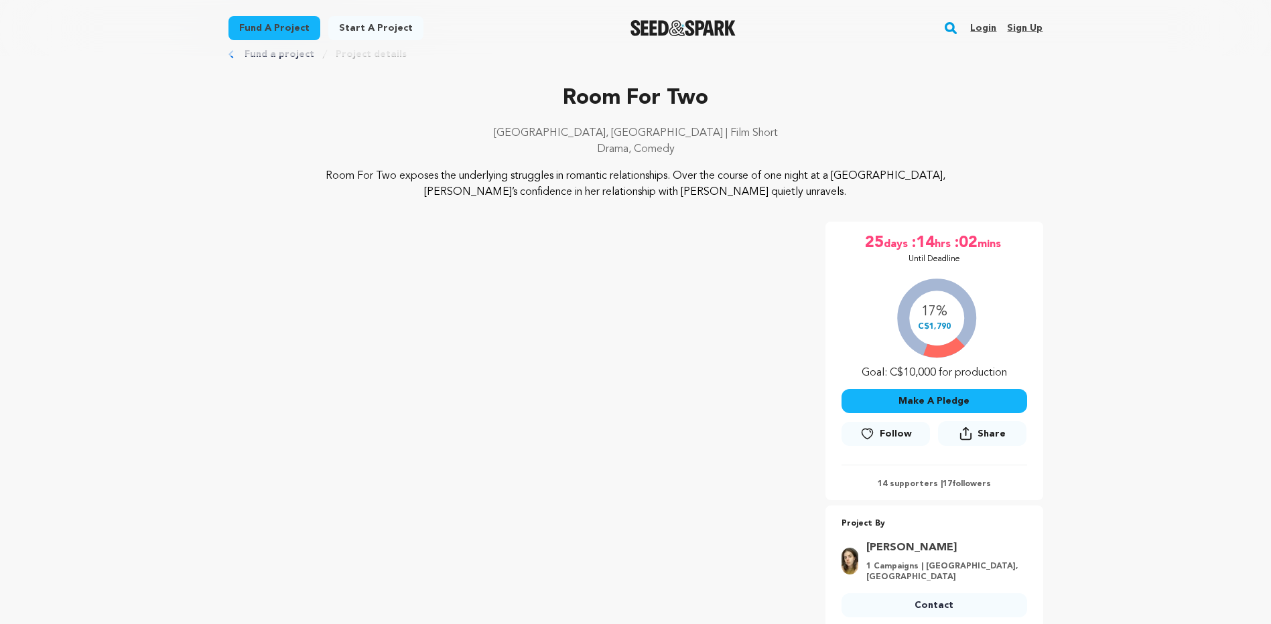
scroll to position [67, 0]
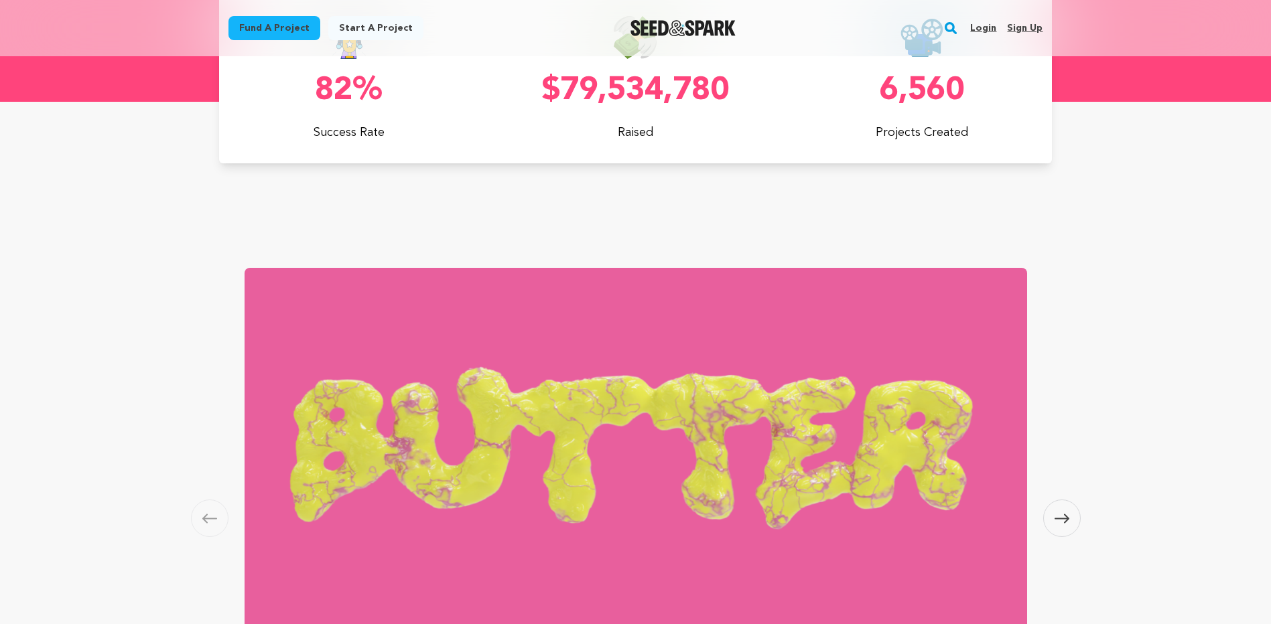
scroll to position [469, 0]
